Goal: Book appointment/travel/reservation

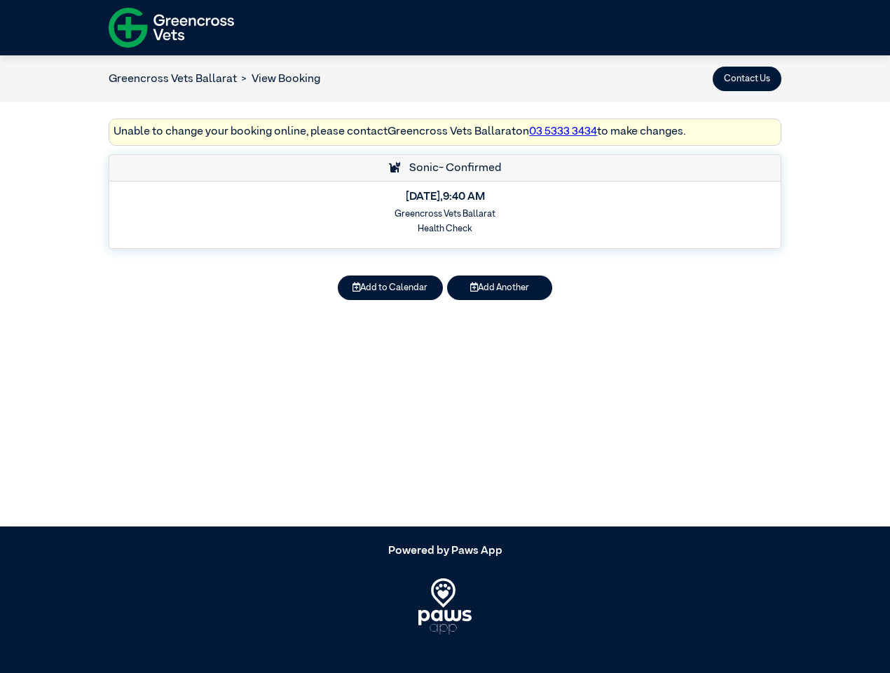
click at [747, 78] on button "Contact Us" at bounding box center [747, 79] width 69 height 25
click at [390, 287] on button "Add to Calendar" at bounding box center [390, 287] width 105 height 25
click at [500, 287] on button "Add Another" at bounding box center [499, 287] width 105 height 25
